Goal: Find specific page/section: Find specific page/section

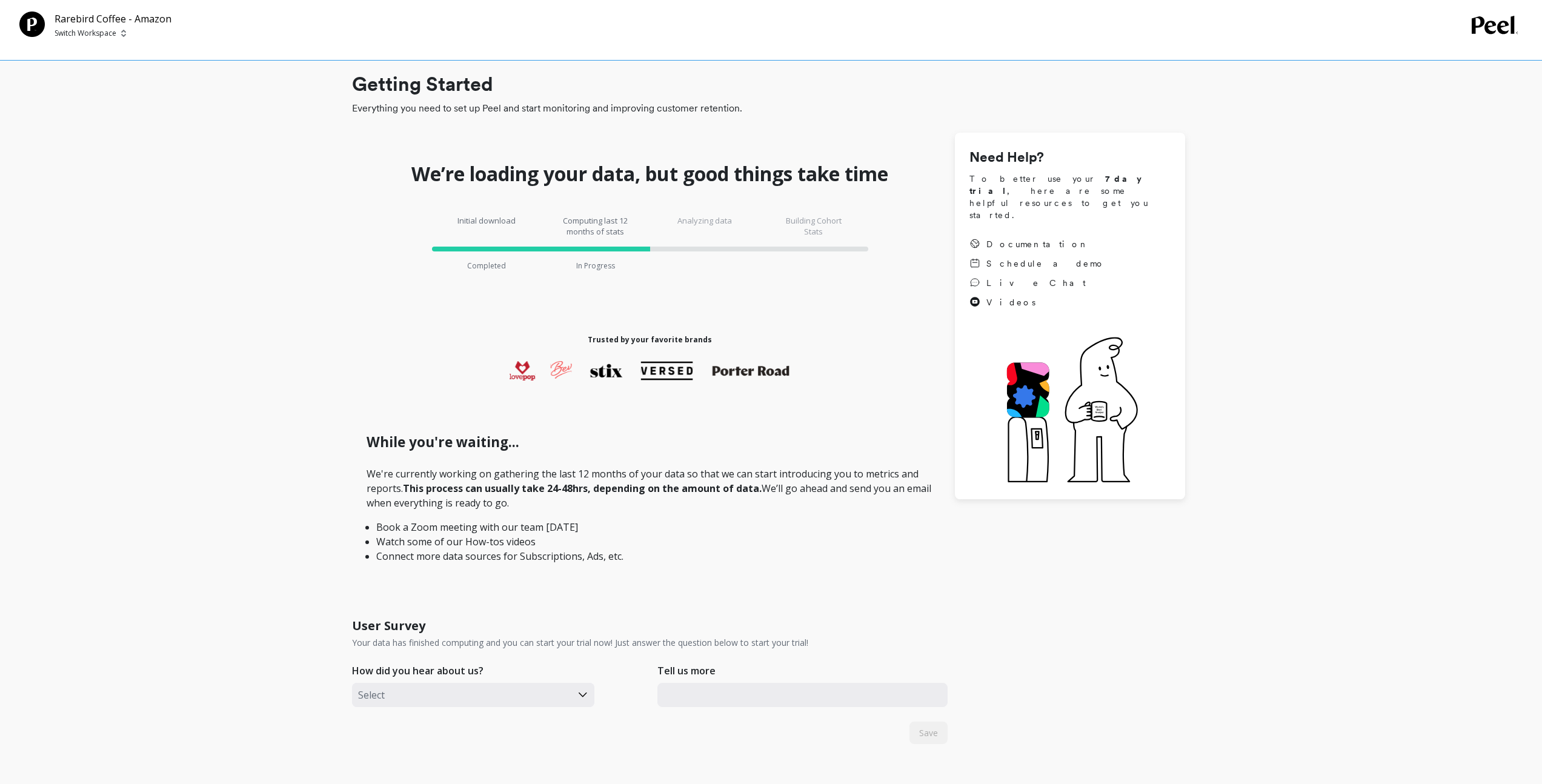
click at [122, 30] on img at bounding box center [123, 33] width 5 height 10
click at [120, 94] on p "Rarebird Coffee" at bounding box center [118, 91] width 61 height 12
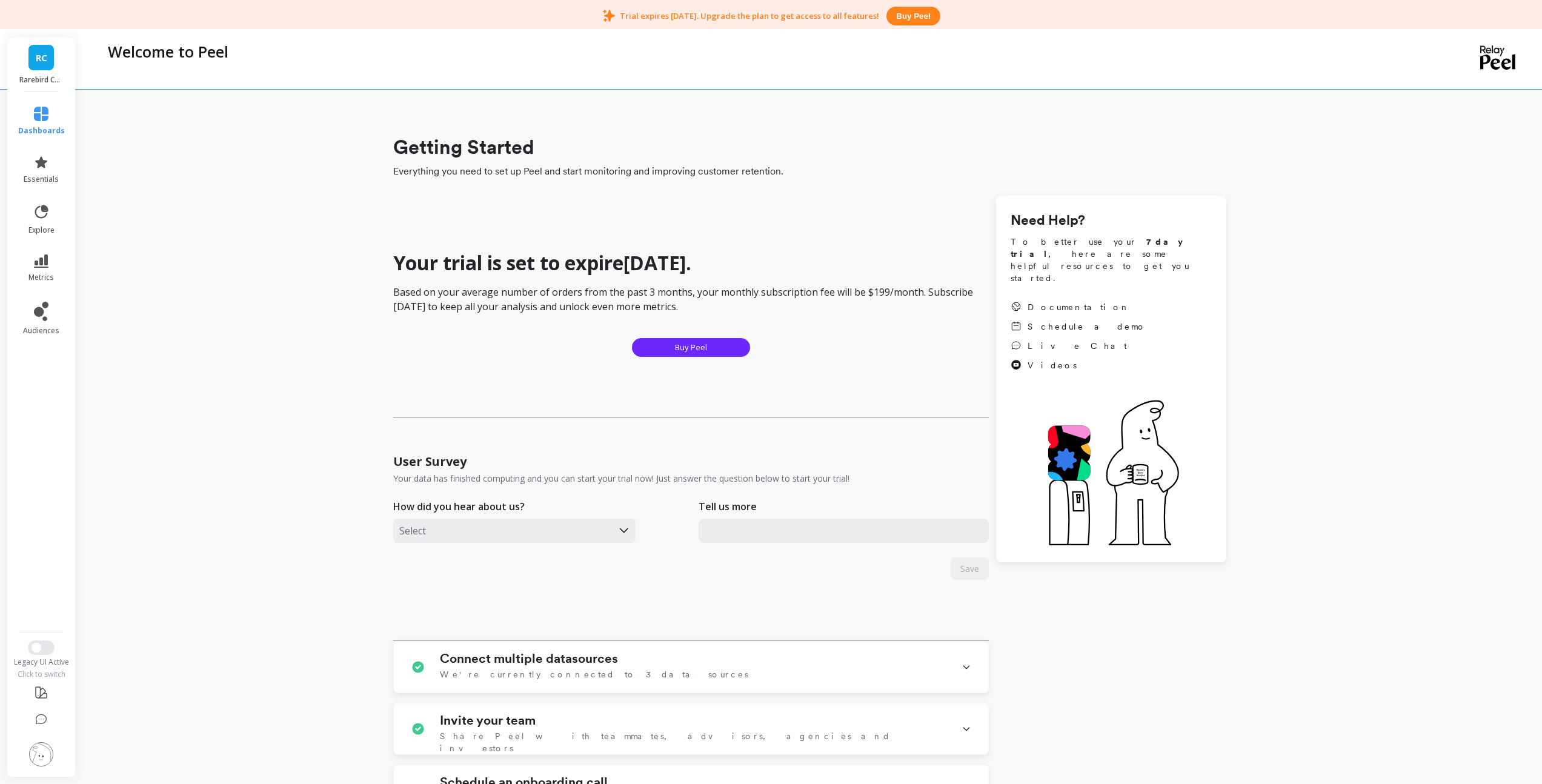
click at [50, 52] on link "RC" at bounding box center [41, 58] width 26 height 26
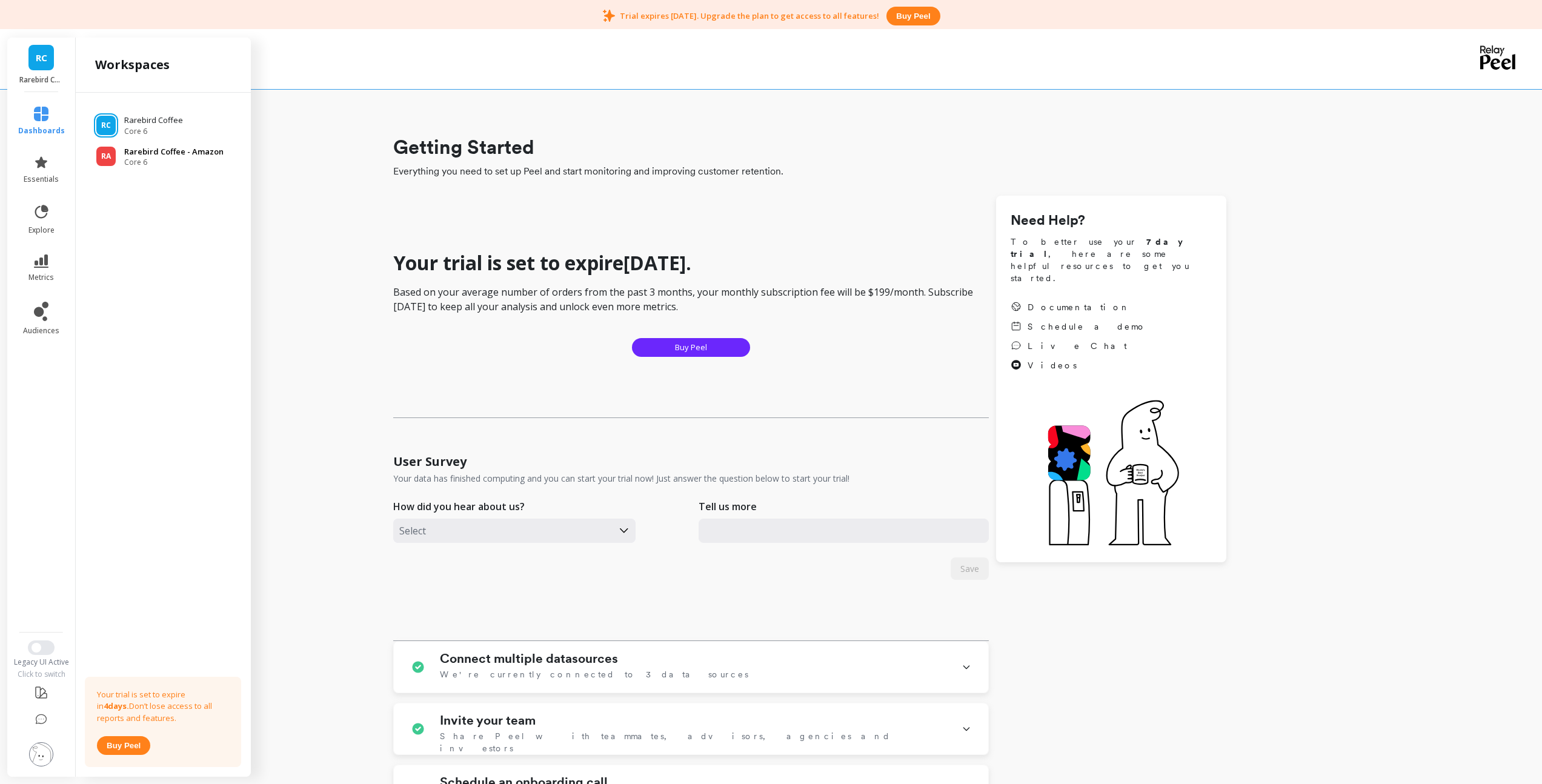
click at [145, 151] on p "Rarebird Coffee - Amazon" at bounding box center [173, 152] width 99 height 12
